Goal: Information Seeking & Learning: Learn about a topic

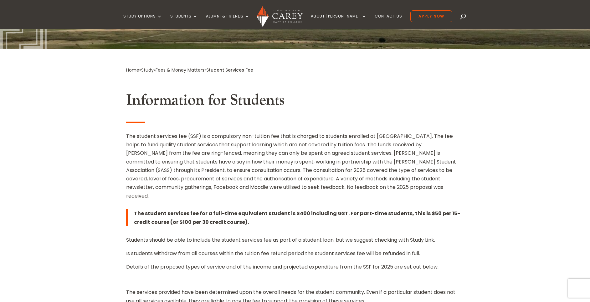
scroll to position [124, 0]
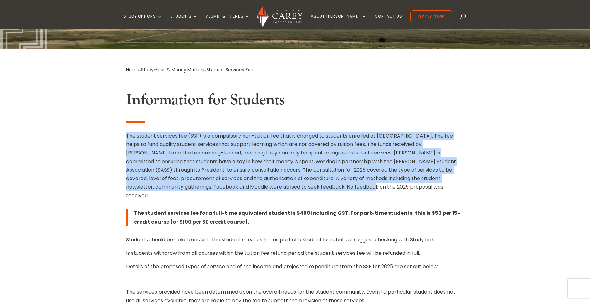
drag, startPoint x: 321, startPoint y: 189, endPoint x: 94, endPoint y: 137, distance: 232.1
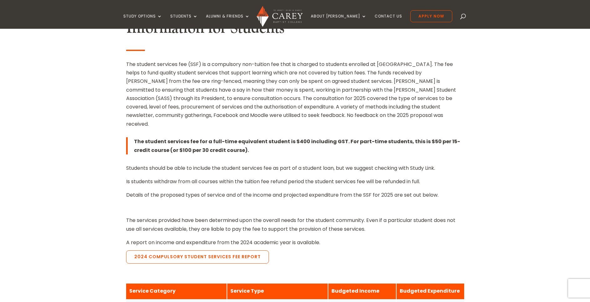
scroll to position [212, 0]
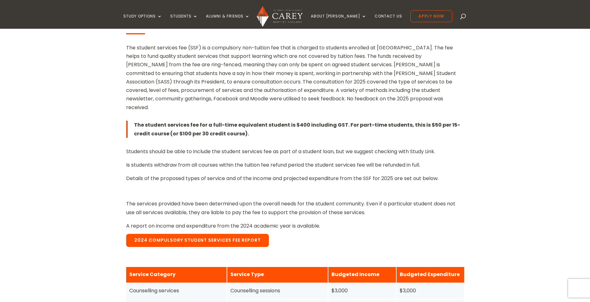
click at [201, 234] on link "2024 Compulsory Student Services Fee Report" at bounding box center [197, 240] width 143 height 13
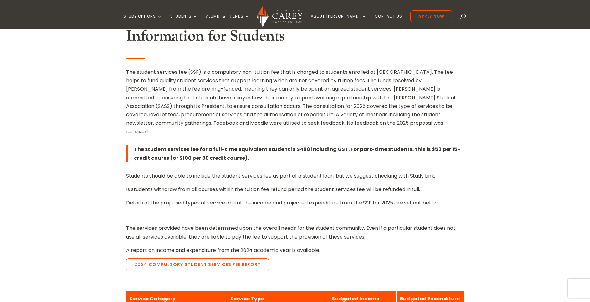
scroll to position [184, 0]
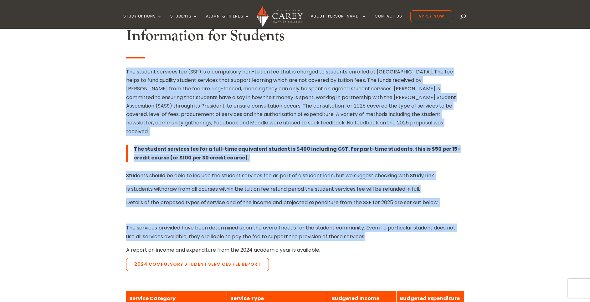
drag, startPoint x: 373, startPoint y: 225, endPoint x: 62, endPoint y: 69, distance: 347.9
copy div "The student services fee (SSF) is a compulsory non-tuition fee that is charged …"
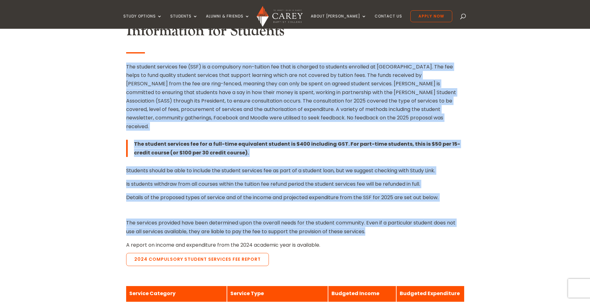
scroll to position [191, 0]
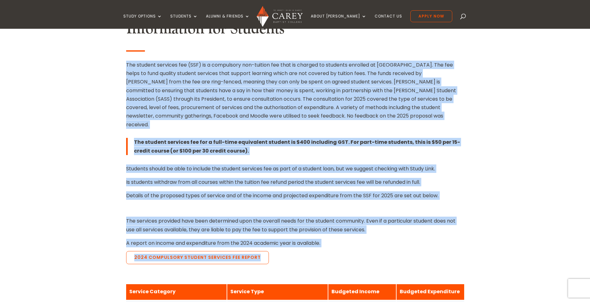
drag, startPoint x: 276, startPoint y: 256, endPoint x: 87, endPoint y: 49, distance: 280.3
copy div "The student services fee (SSF) is a compulsory non-tuition fee that is charged …"
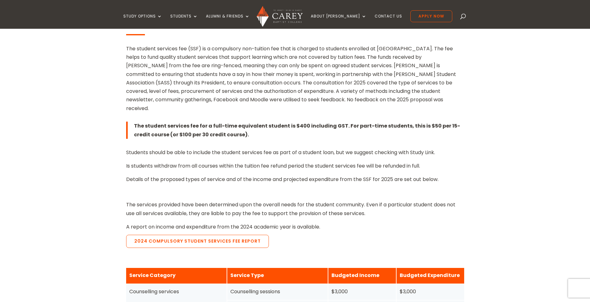
scroll to position [214, 0]
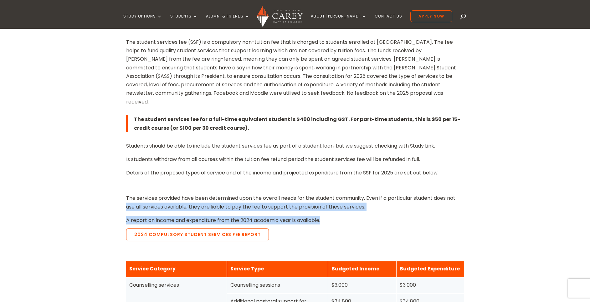
drag, startPoint x: 80, startPoint y: 230, endPoint x: 64, endPoint y: 207, distance: 28.6
click at [445, 228] on div "2024 Compulsory Student Services Fee Report" at bounding box center [293, 234] width 335 height 13
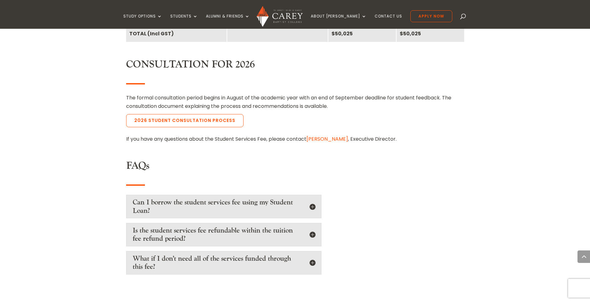
scroll to position [629, 0]
